Goal: Transaction & Acquisition: Purchase product/service

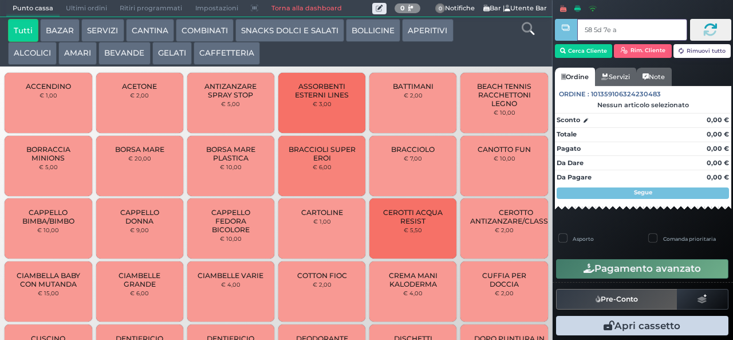
type input "58 5d 7e a0"
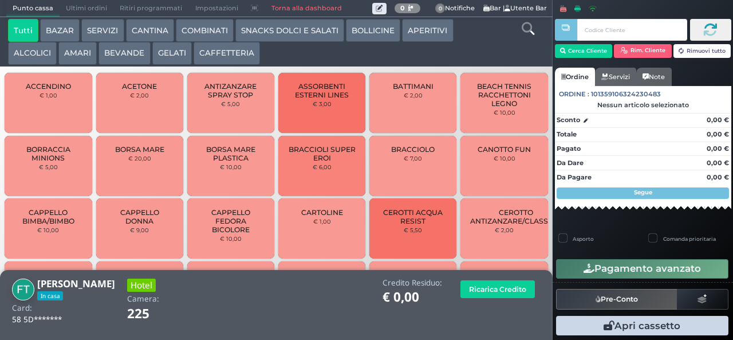
click at [207, 52] on button "CAFFETTERIA" at bounding box center [227, 53] width 66 height 23
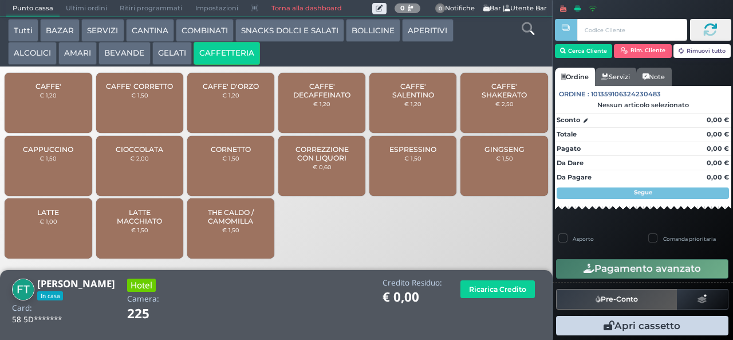
click at [76, 61] on button "AMARI" at bounding box center [77, 53] width 38 height 23
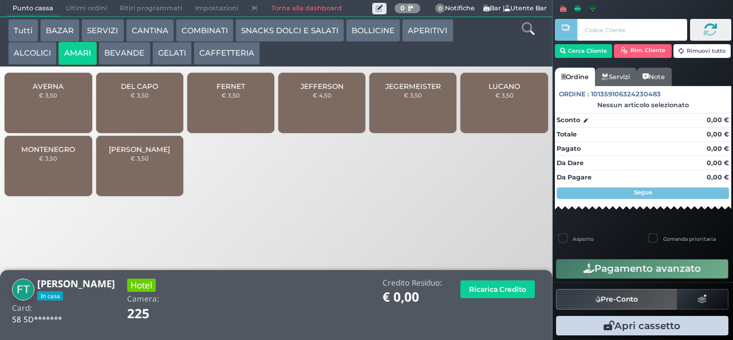
click at [24, 61] on button "ALCOLICI" at bounding box center [32, 53] width 49 height 23
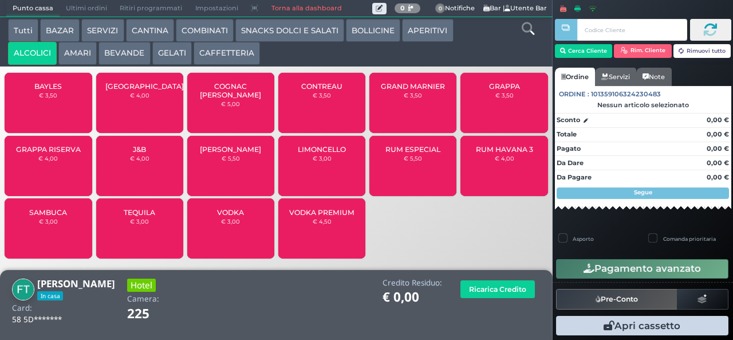
click at [46, 239] on div "SAMBUCA € 3,00" at bounding box center [48, 228] width 87 height 60
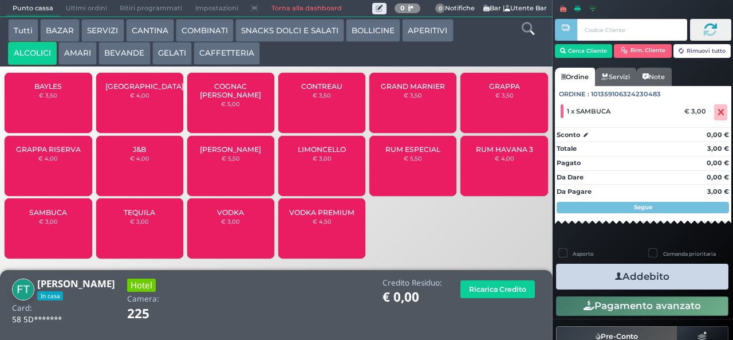
click at [54, 236] on div "SAMBUCA € 3,00" at bounding box center [48, 228] width 87 height 60
click at [615, 276] on icon "button" at bounding box center [618, 276] width 7 height 12
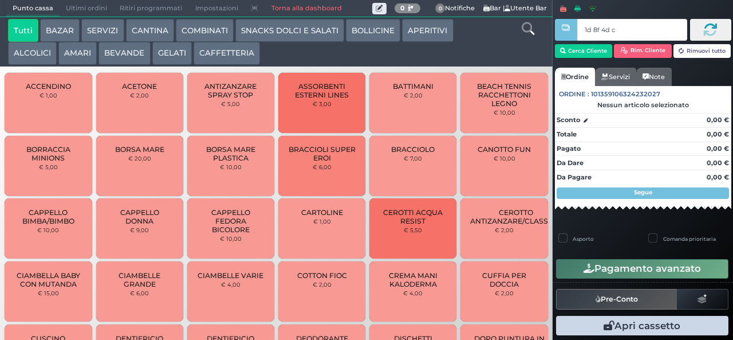
type input "1d 8f 4d c3"
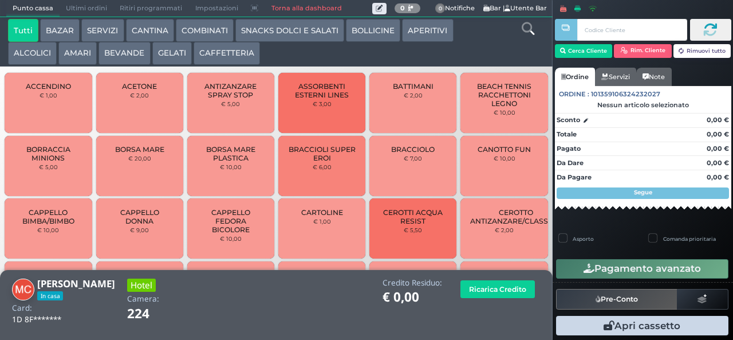
click at [23, 54] on button "ALCOLICI" at bounding box center [32, 53] width 49 height 23
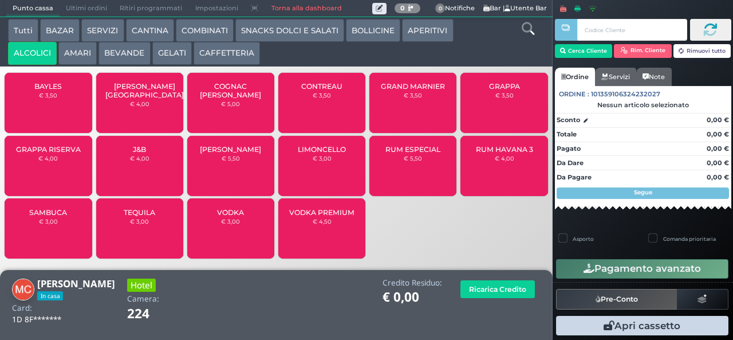
click at [420, 32] on button "APERITIVI" at bounding box center [427, 30] width 51 height 23
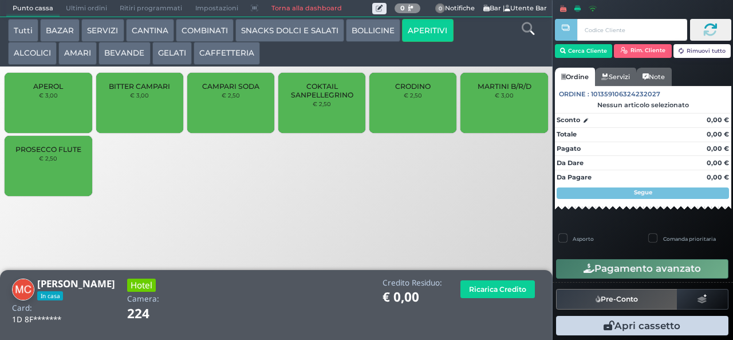
click at [492, 91] on span "MARTINI B/R/D" at bounding box center [505, 86] width 54 height 9
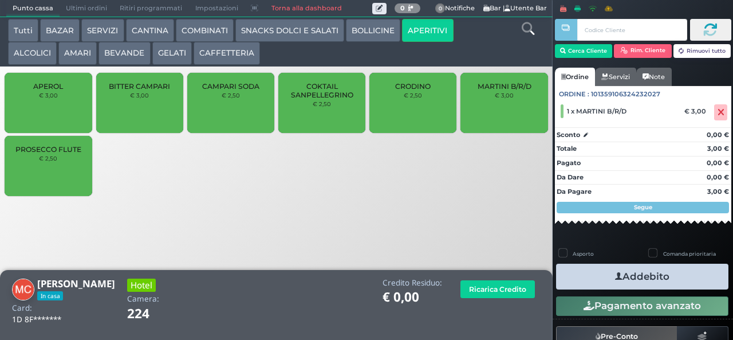
click at [500, 91] on span "MARTINI B/R/D" at bounding box center [505, 86] width 54 height 9
click at [616, 280] on icon "button" at bounding box center [618, 276] width 7 height 12
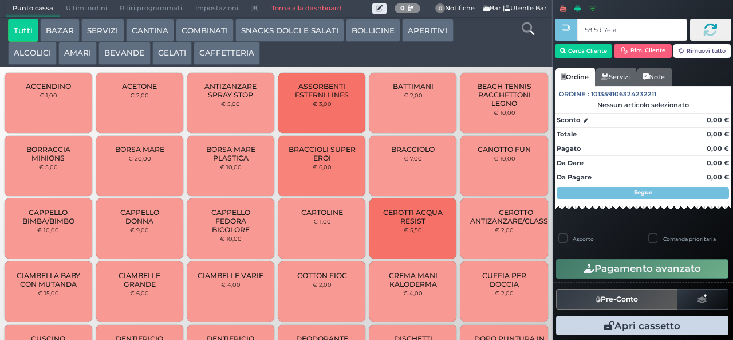
type input "58 5d 7e a0"
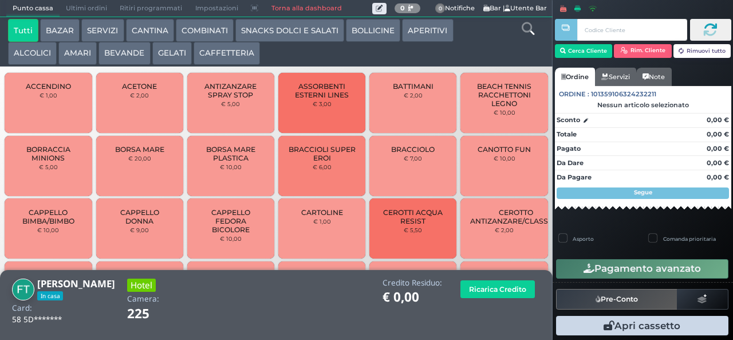
click at [31, 54] on button "ALCOLICI" at bounding box center [32, 53] width 49 height 23
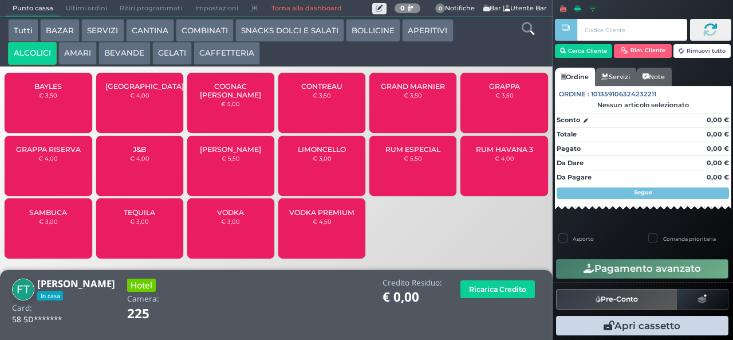
click at [54, 225] on small "€ 3,00" at bounding box center [48, 221] width 19 height 7
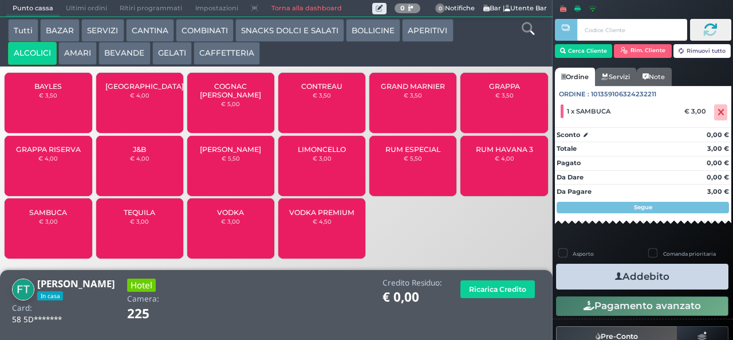
click at [43, 223] on div "SAMBUCA € 3,00" at bounding box center [48, 228] width 87 height 60
click at [597, 281] on button "Addebito" at bounding box center [642, 277] width 172 height 26
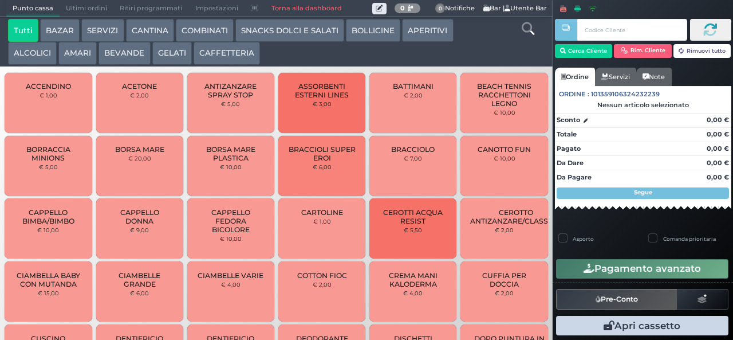
click at [288, 162] on span "BRACCIOLI SUPER EROI" at bounding box center [322, 153] width 68 height 17
click at [24, 162] on span "BORRACCIA MINIONS" at bounding box center [48, 153] width 68 height 17
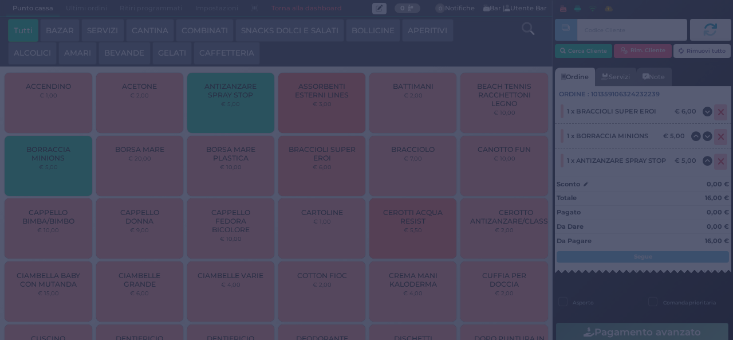
click at [0, 0] on div "ANTIZANZARE SPRAY STOP ANTIZANZARE SPRAY STOP € 5.00 x 1 = € 5.00 7 8 9 x 4 5 6…" at bounding box center [0, 0] width 0 height 0
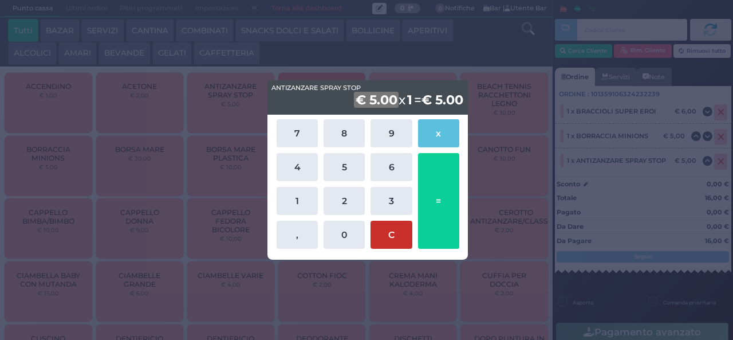
click at [385, 241] on button "C" at bounding box center [391, 235] width 41 height 28
click at [293, 88] on span "ANTIZANZARE SPRAY STOP" at bounding box center [316, 88] width 89 height 10
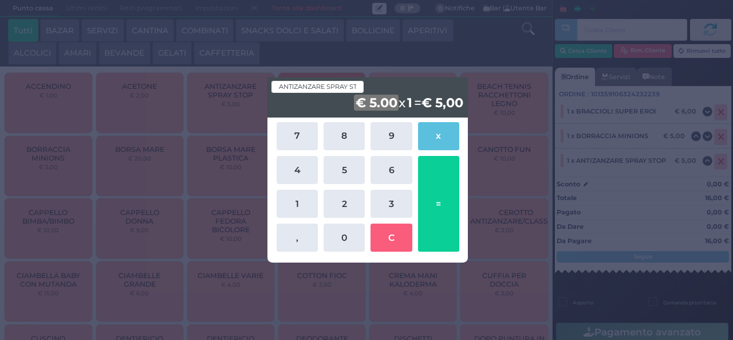
click at [465, 49] on div "ANTIZANZARE SPRAY STOP ANTIZANZARE SPRAY STOP € 5.00 x 1 = € 5,00 7 8 9 x 4 5 6…" at bounding box center [366, 170] width 733 height 340
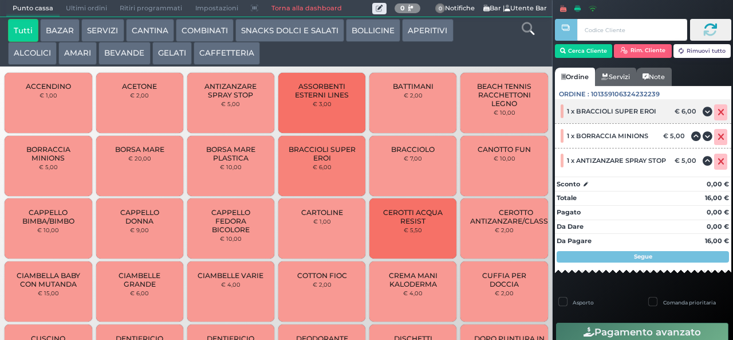
click at [718, 113] on icon at bounding box center [721, 112] width 7 height 1
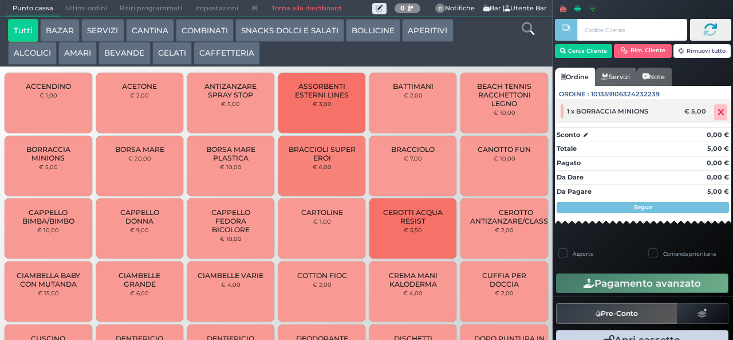
click at [718, 112] on icon at bounding box center [721, 112] width 7 height 1
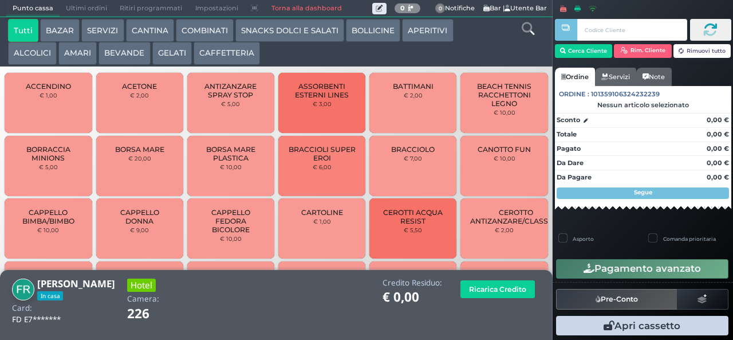
click at [26, 58] on button "ALCOLICI" at bounding box center [32, 53] width 49 height 23
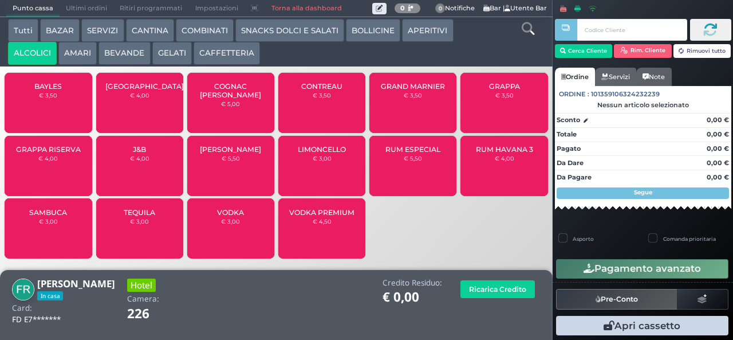
click at [46, 225] on small "€ 3,00" at bounding box center [48, 221] width 19 height 7
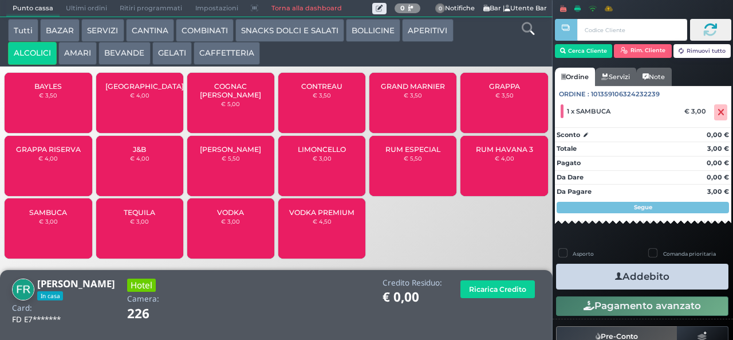
click at [41, 217] on span "SAMBUCA" at bounding box center [48, 212] width 38 height 9
click at [615, 276] on icon "button" at bounding box center [618, 276] width 7 height 12
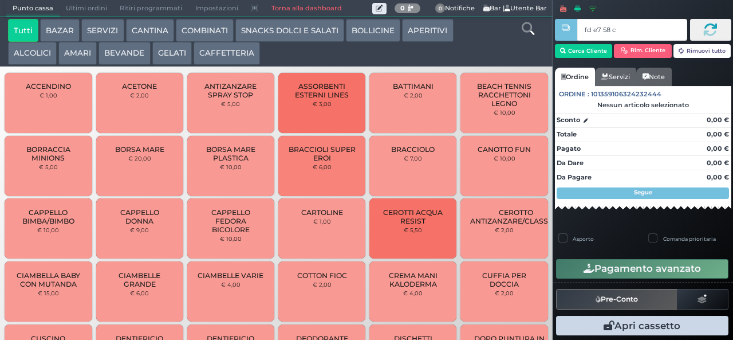
type input "fd e7 58 c3"
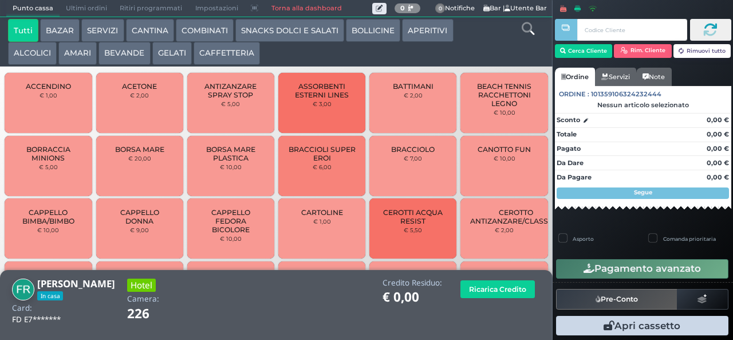
click at [31, 54] on button "ALCOLICI" at bounding box center [32, 53] width 49 height 23
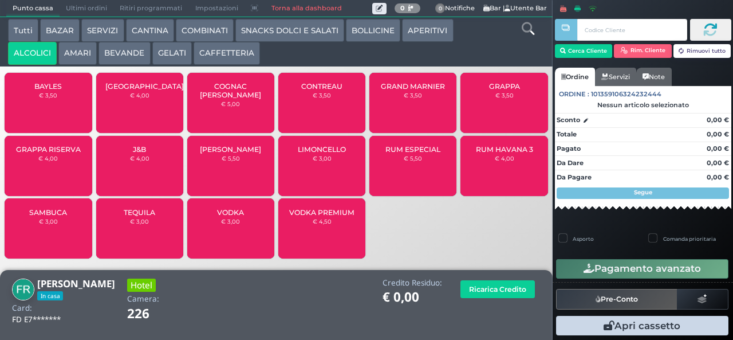
click at [38, 217] on span "SAMBUCA" at bounding box center [48, 212] width 38 height 9
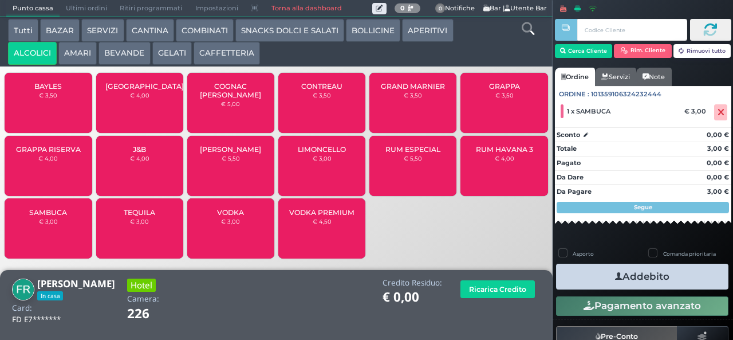
click at [494, 173] on div "RUM HAVANA 3 € 4,00" at bounding box center [504, 166] width 87 height 60
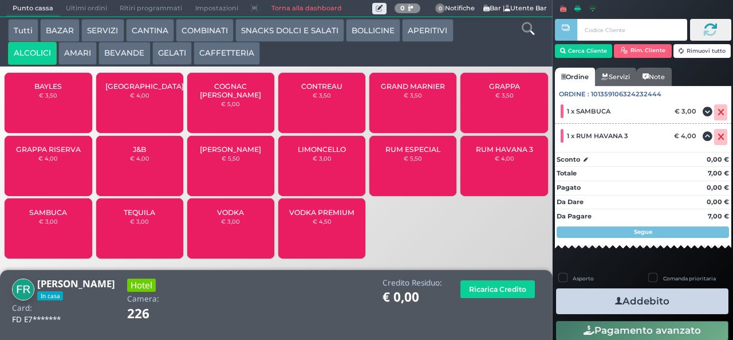
click at [74, 58] on button "AMARI" at bounding box center [77, 53] width 38 height 23
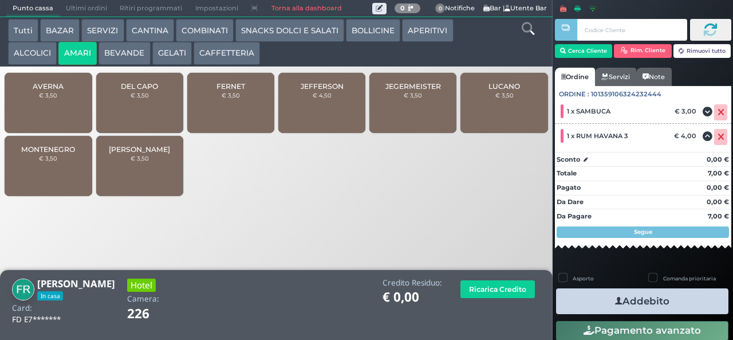
click at [310, 91] on span "JEFFERSON" at bounding box center [322, 86] width 43 height 9
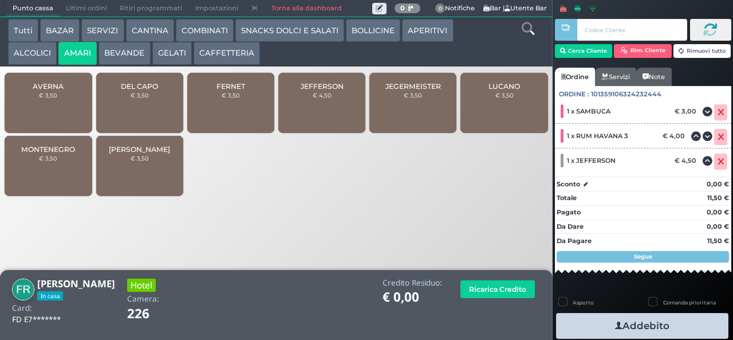
click at [589, 321] on button "Addebito" at bounding box center [642, 326] width 172 height 26
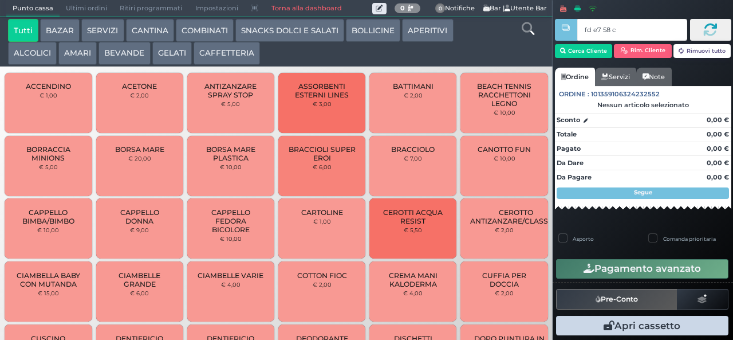
type input "fd e7 58 c3"
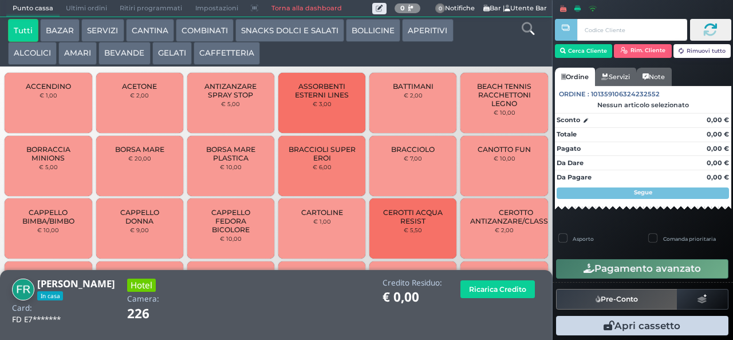
click at [76, 57] on button "AMARI" at bounding box center [77, 53] width 38 height 23
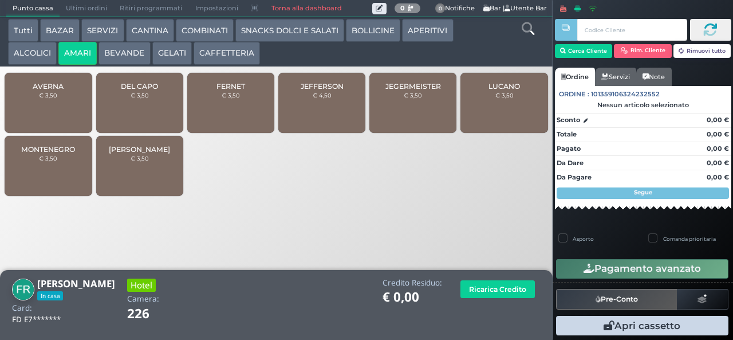
click at [25, 62] on button "ALCOLICI" at bounding box center [32, 53] width 49 height 23
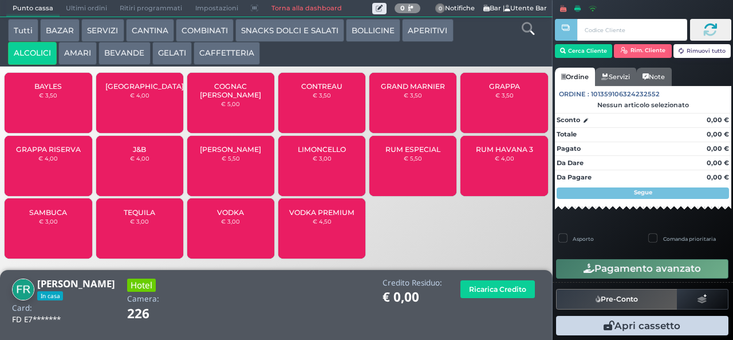
click at [41, 238] on div "SAMBUCA € 3,00" at bounding box center [48, 228] width 87 height 60
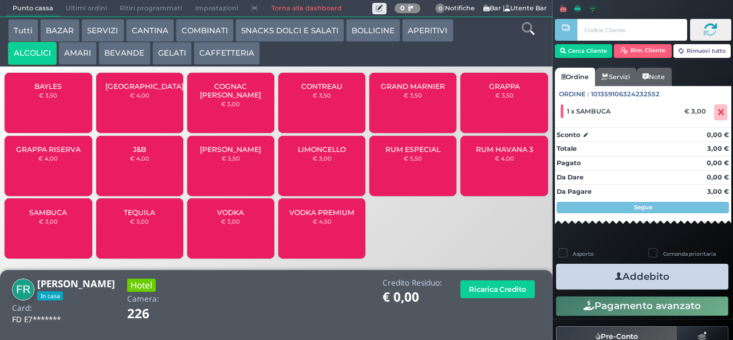
click at [43, 225] on small "€ 3,00" at bounding box center [48, 221] width 19 height 7
click at [36, 217] on span "SAMBUCA" at bounding box center [48, 212] width 38 height 9
click at [594, 278] on button "Addebito" at bounding box center [642, 277] width 172 height 26
